Goal: Task Accomplishment & Management: Use online tool/utility

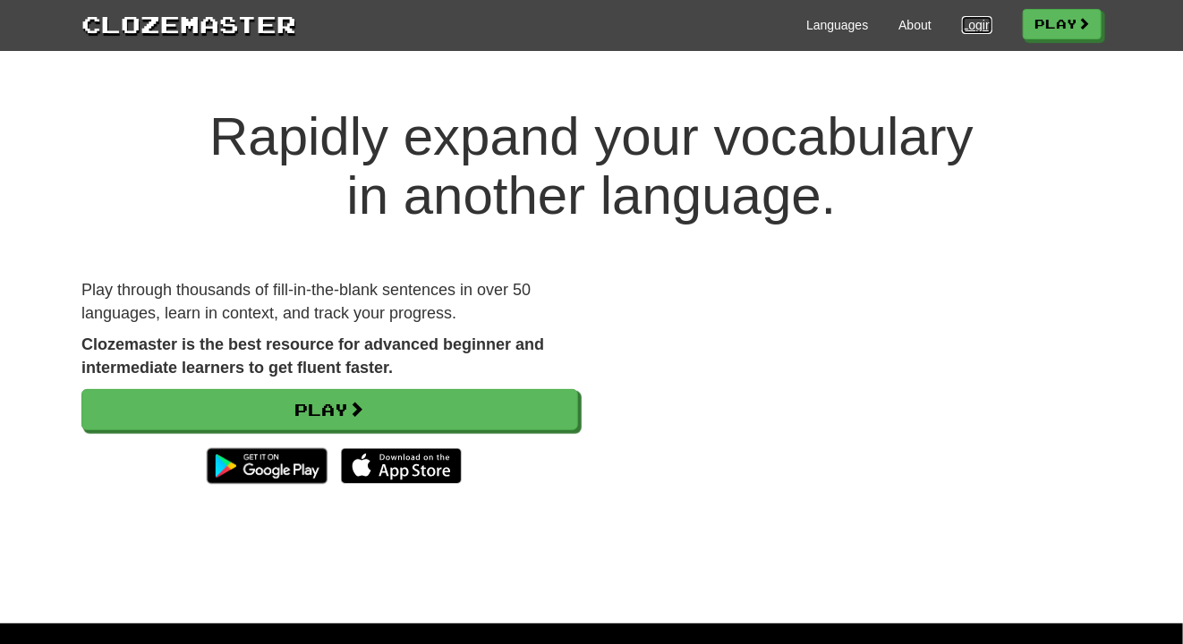
click at [962, 22] on link "Login" at bounding box center [977, 25] width 30 height 18
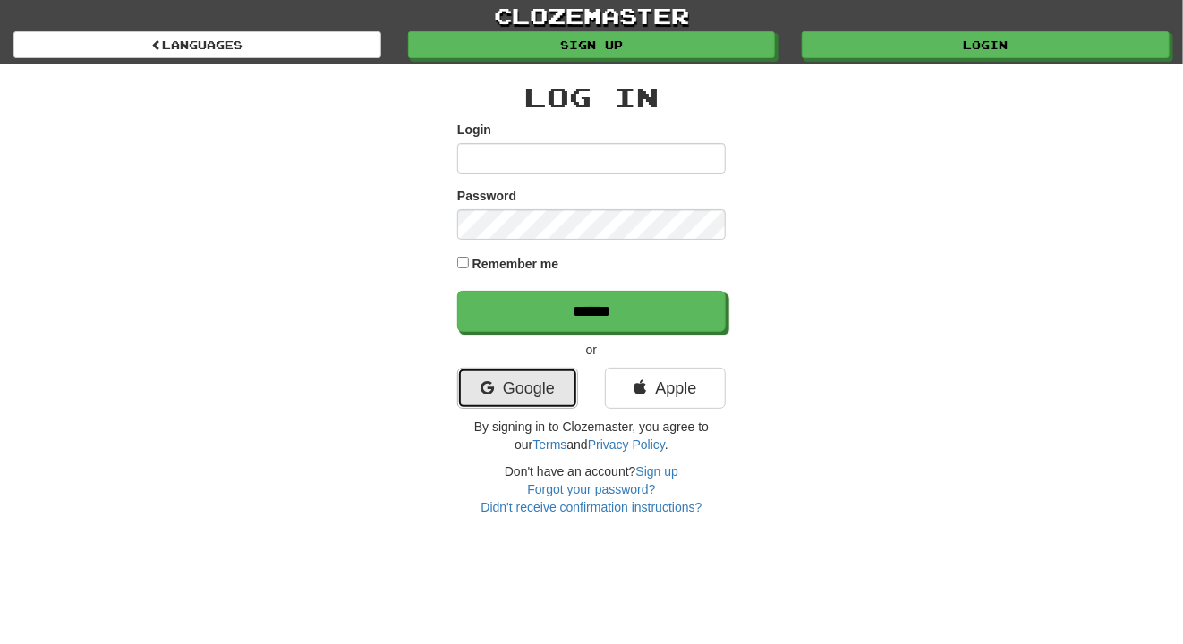
click at [528, 396] on link "Google" at bounding box center [517, 388] width 121 height 41
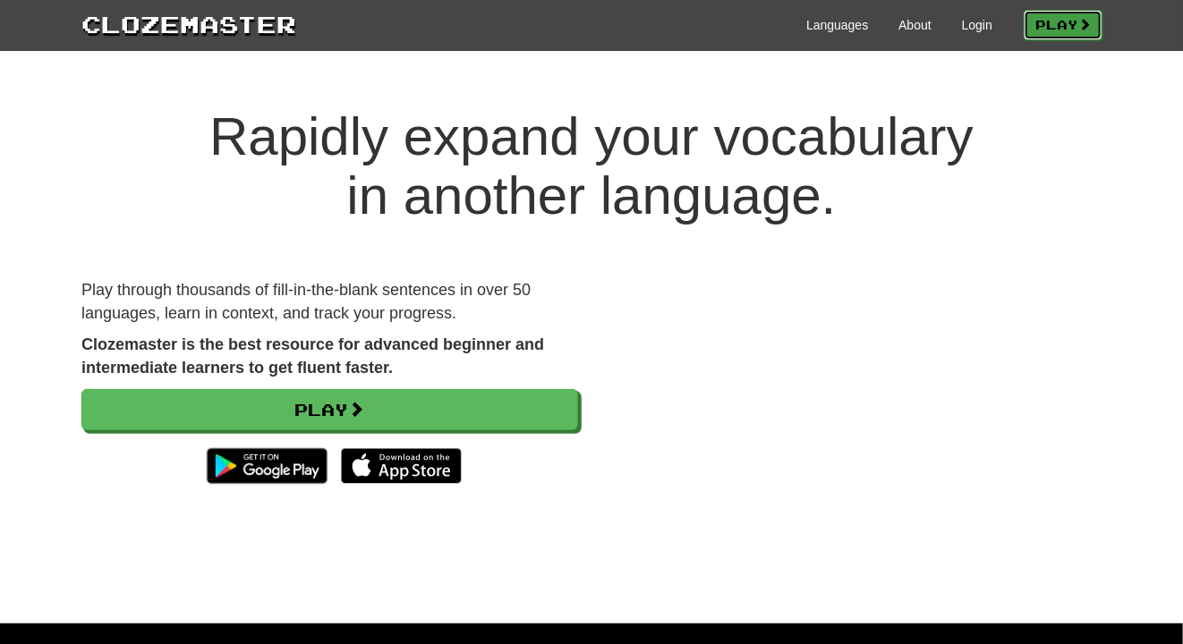
click at [1055, 25] on link "Play" at bounding box center [1062, 25] width 79 height 30
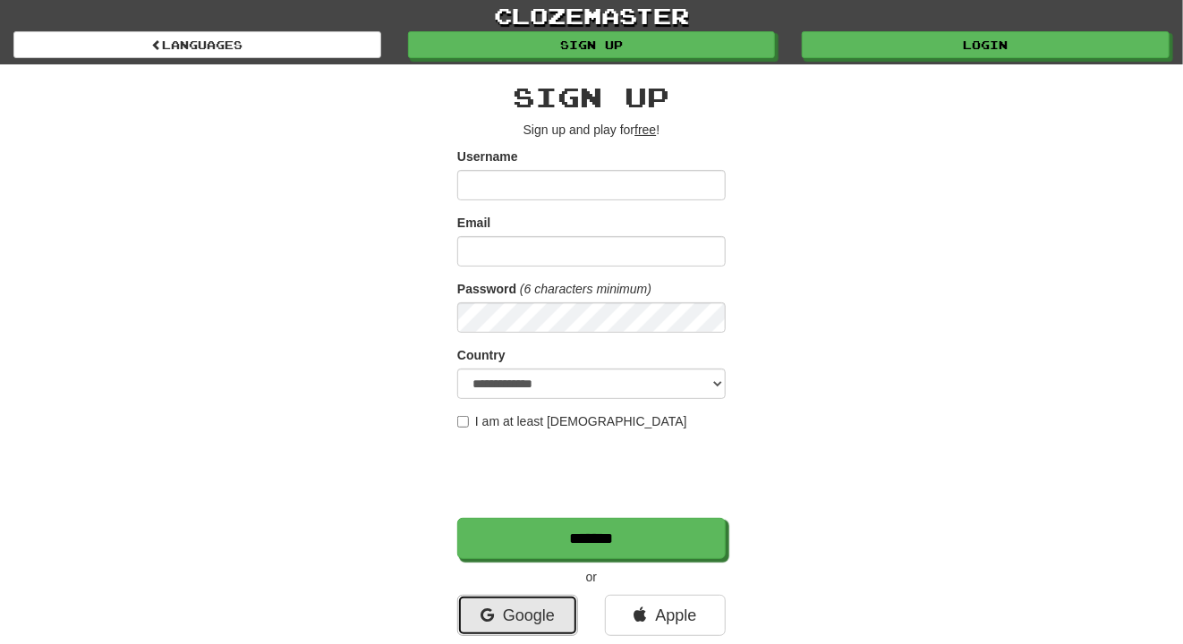
click at [524, 611] on link "Google" at bounding box center [517, 615] width 121 height 41
